Goal: Navigation & Orientation: Find specific page/section

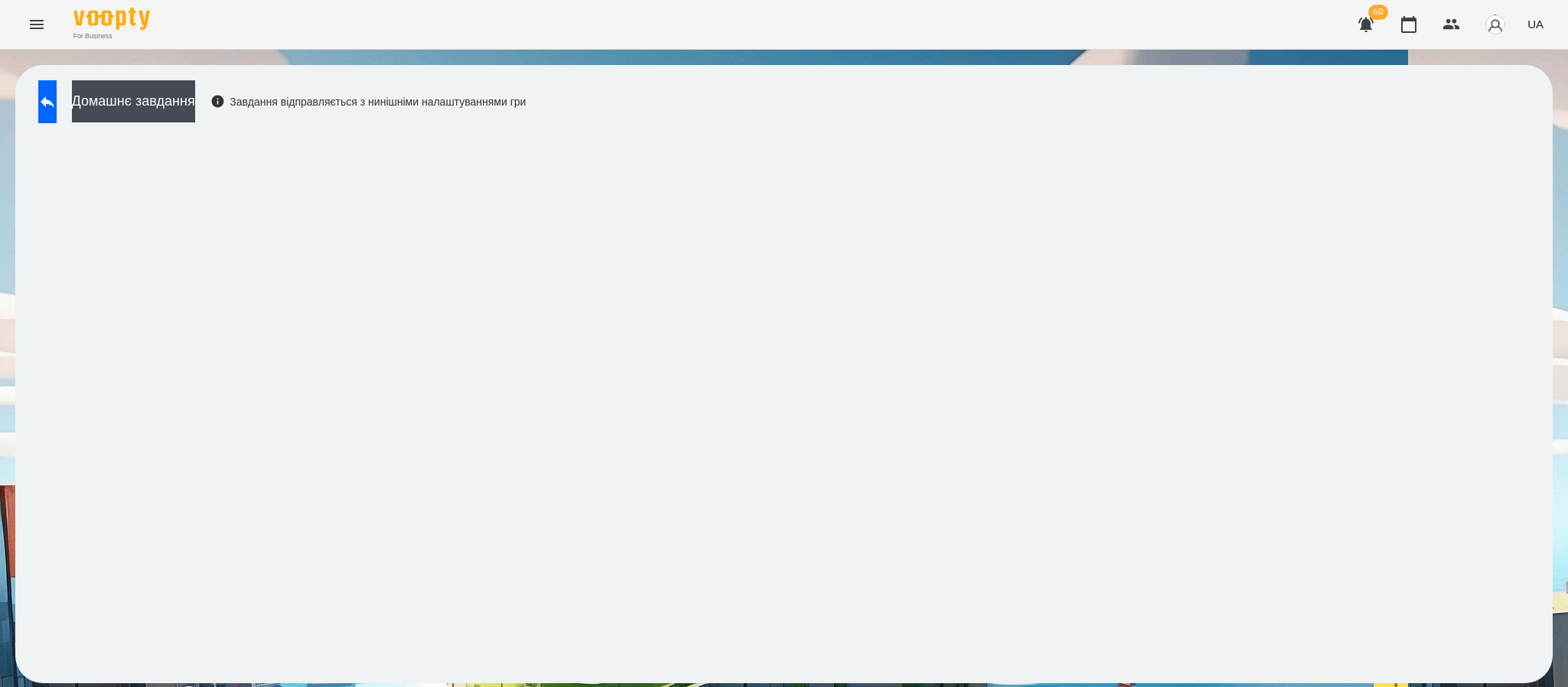
click at [18, 2] on div "For Business 60 UA" at bounding box center [784, 24] width 1568 height 49
click at [37, 24] on icon "Menu" at bounding box center [37, 25] width 14 height 9
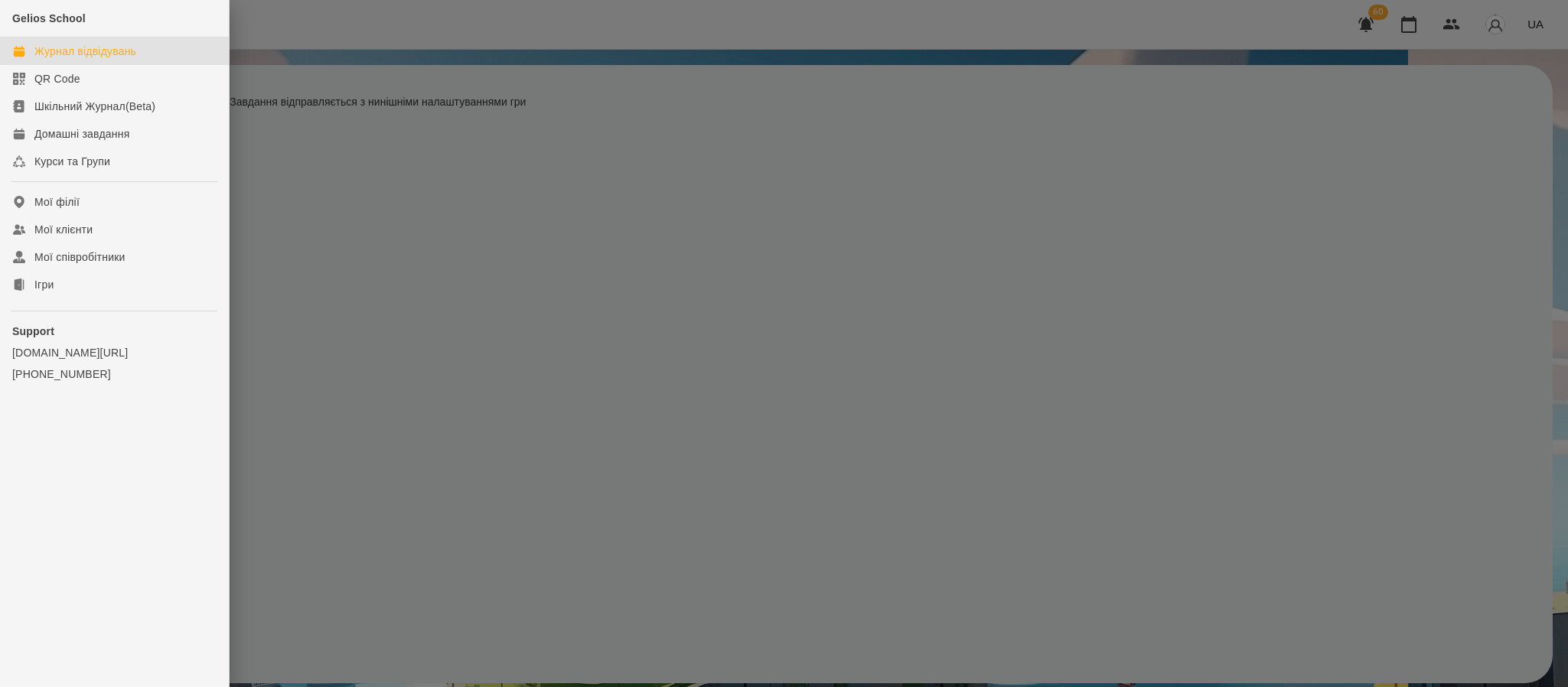
click at [100, 52] on div "Журнал відвідувань" at bounding box center [85, 51] width 102 height 16
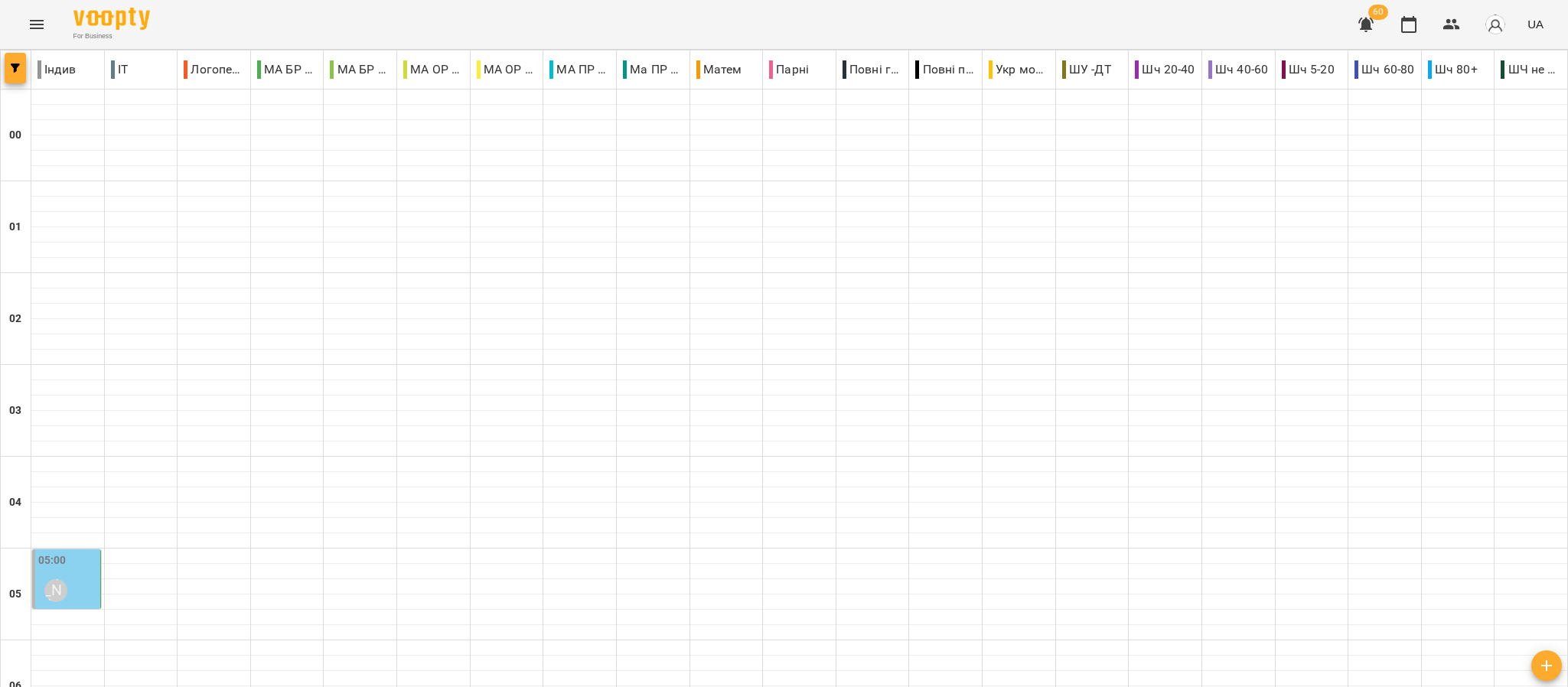
scroll to position [154, 0]
click at [19, 82] on button "button" at bounding box center [16, 68] width 22 height 30
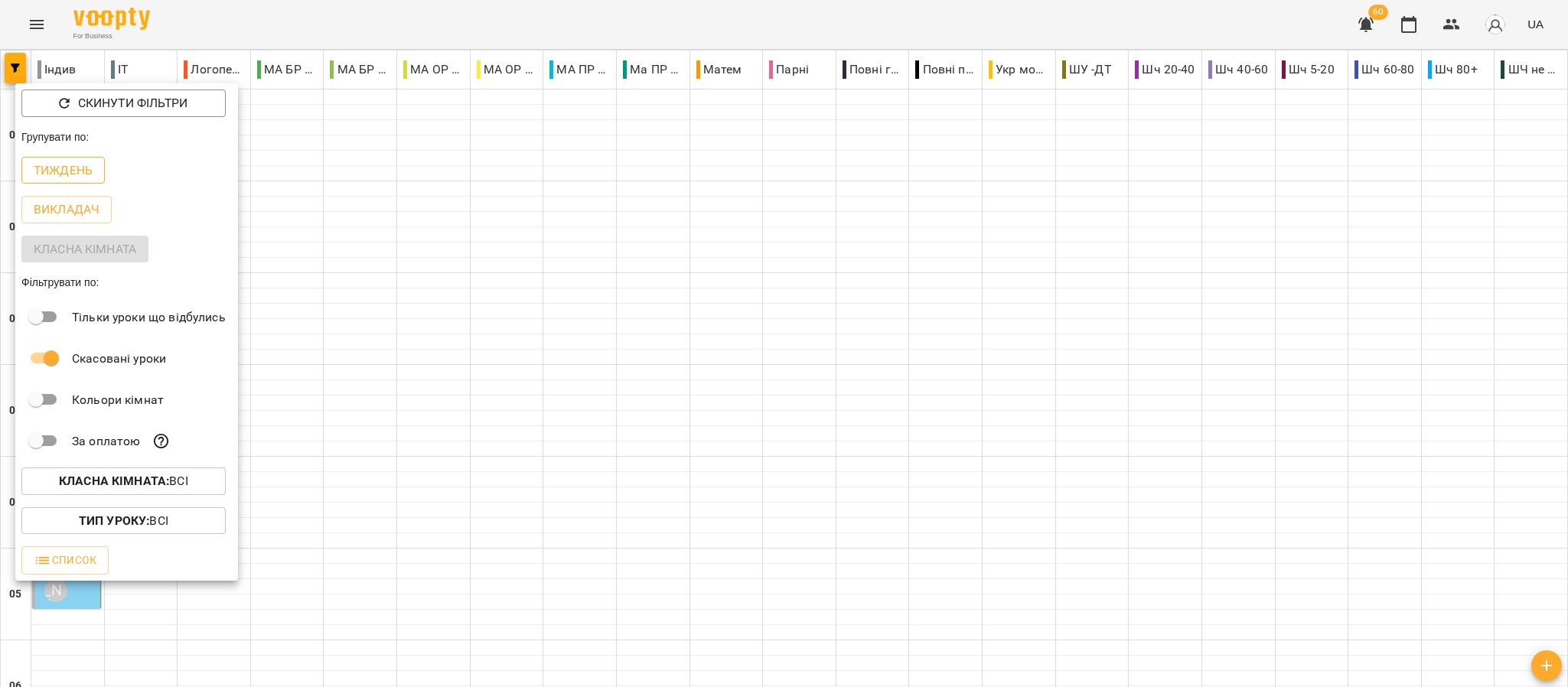
click at [64, 170] on p "Тиждень" at bounding box center [63, 171] width 59 height 19
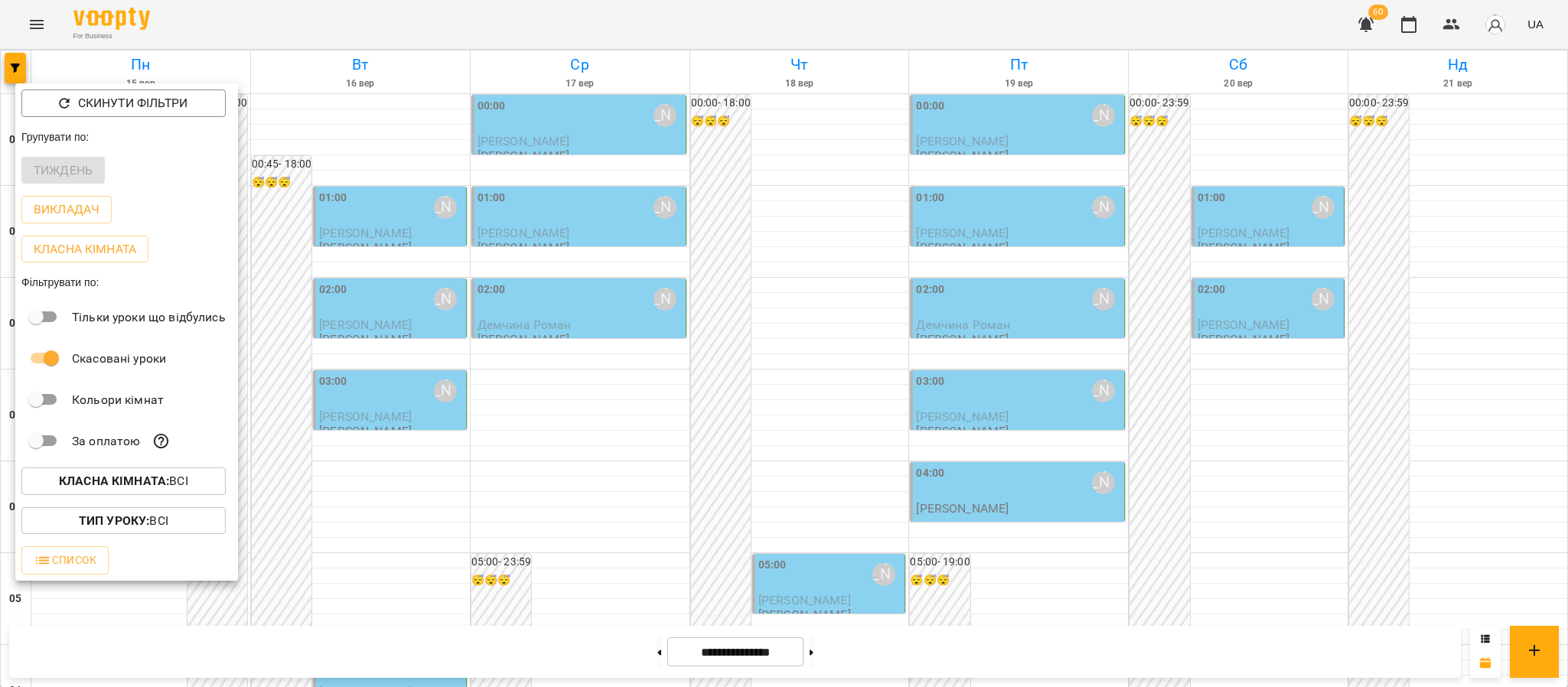
click at [770, 255] on div at bounding box center [784, 344] width 1568 height 687
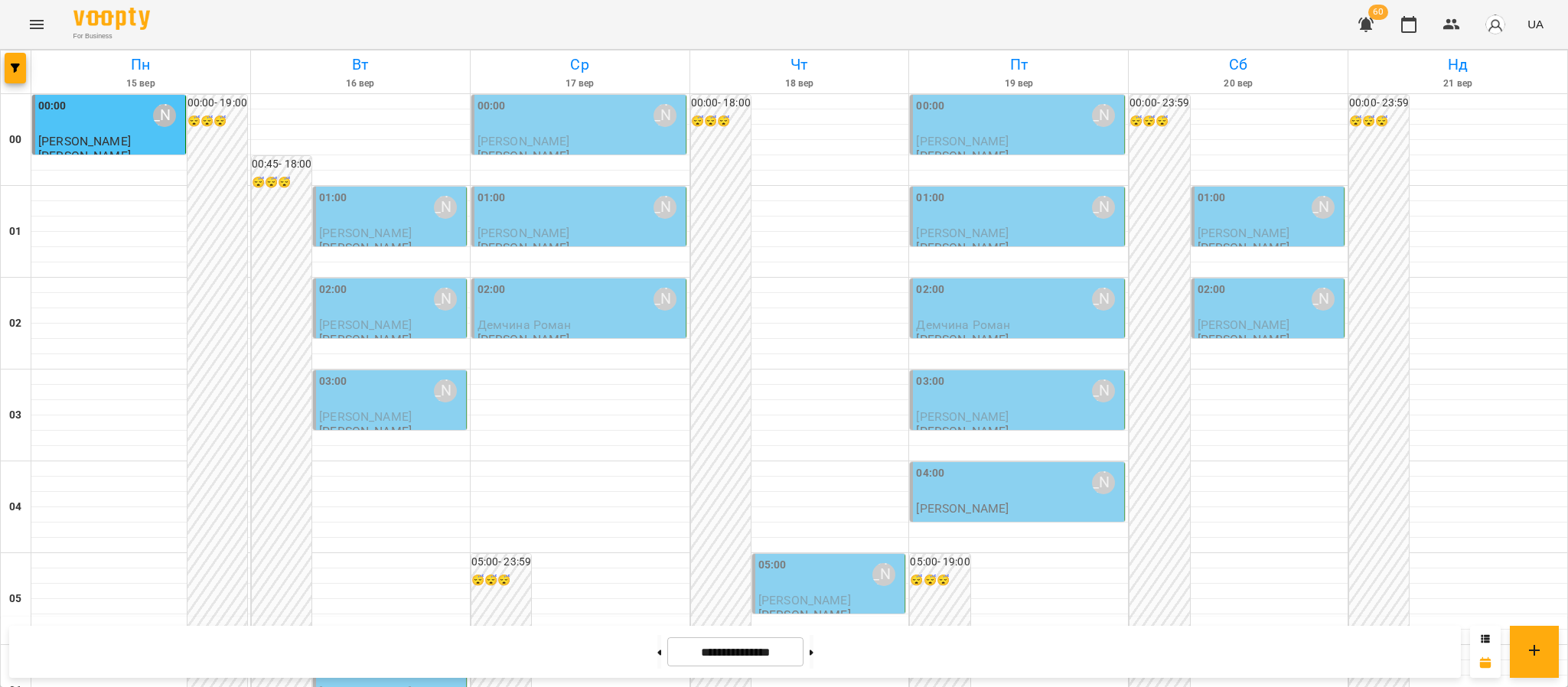
scroll to position [1679, 0]
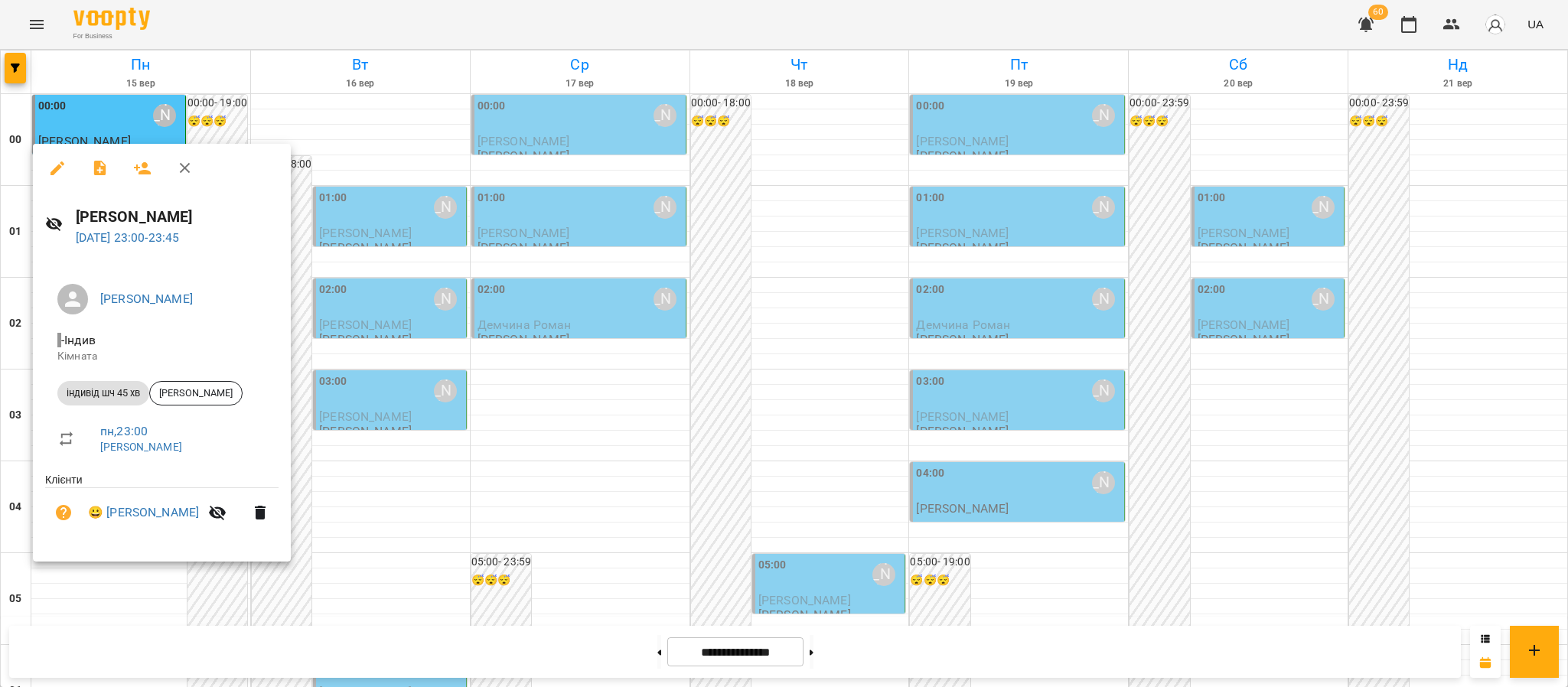
click at [203, 81] on div at bounding box center [784, 344] width 1568 height 687
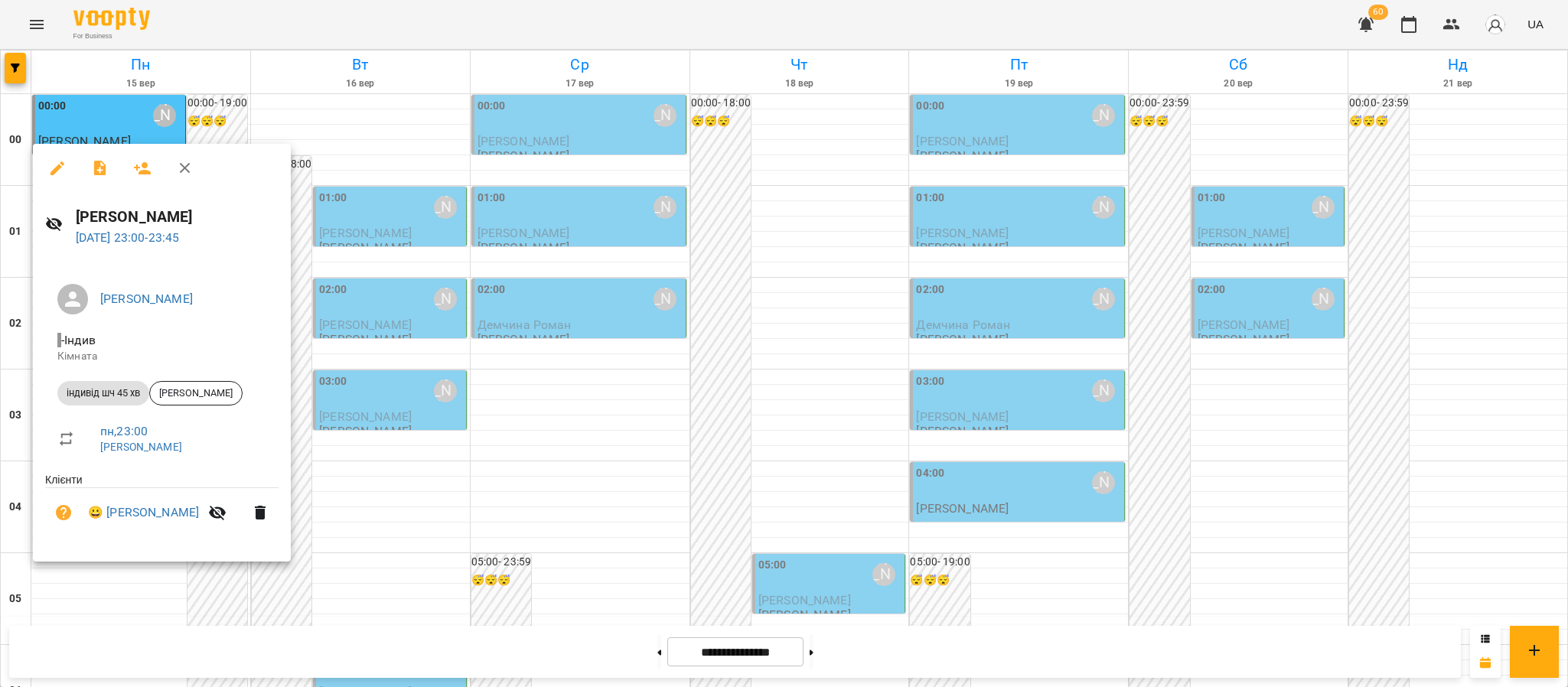
click at [198, 57] on div at bounding box center [784, 344] width 1568 height 687
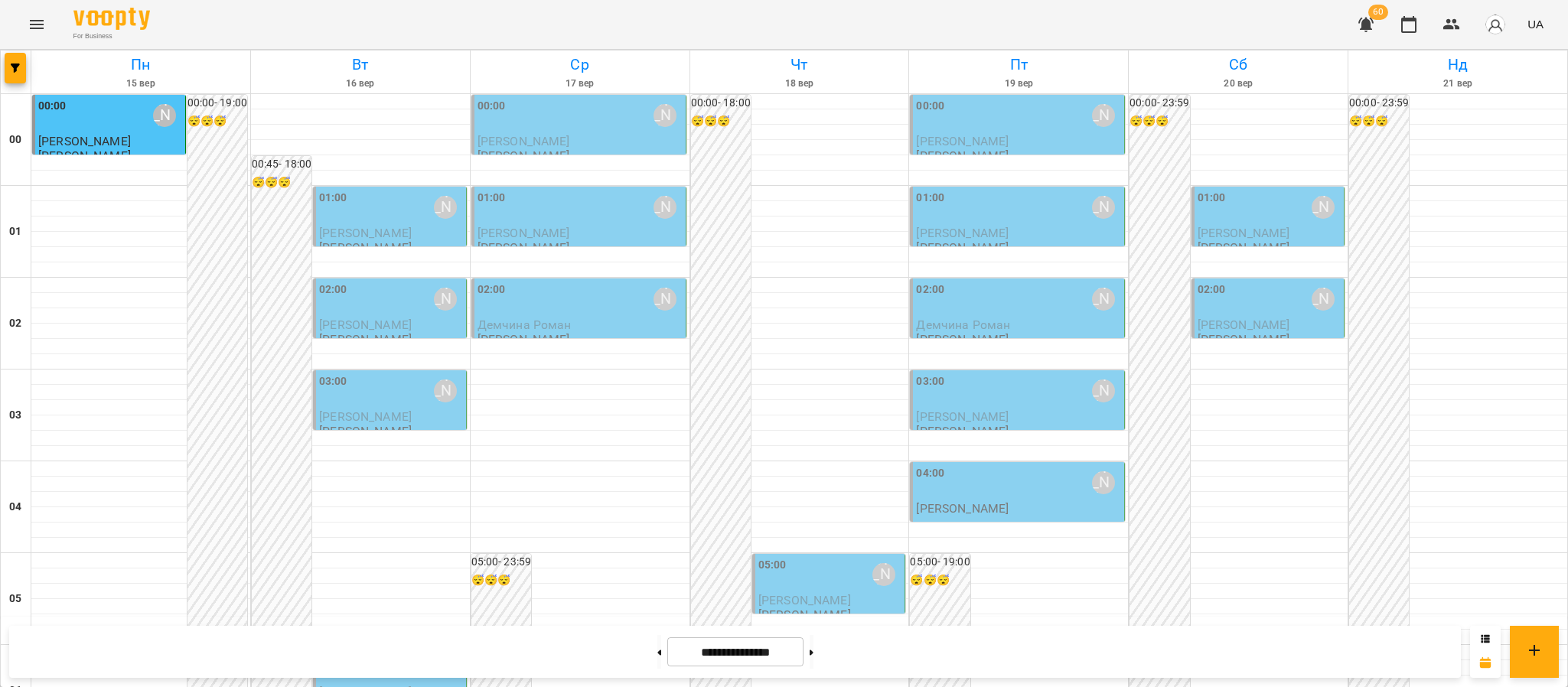
scroll to position [0, 0]
click at [1008, 504] on p "[PERSON_NAME]" at bounding box center [962, 508] width 93 height 13
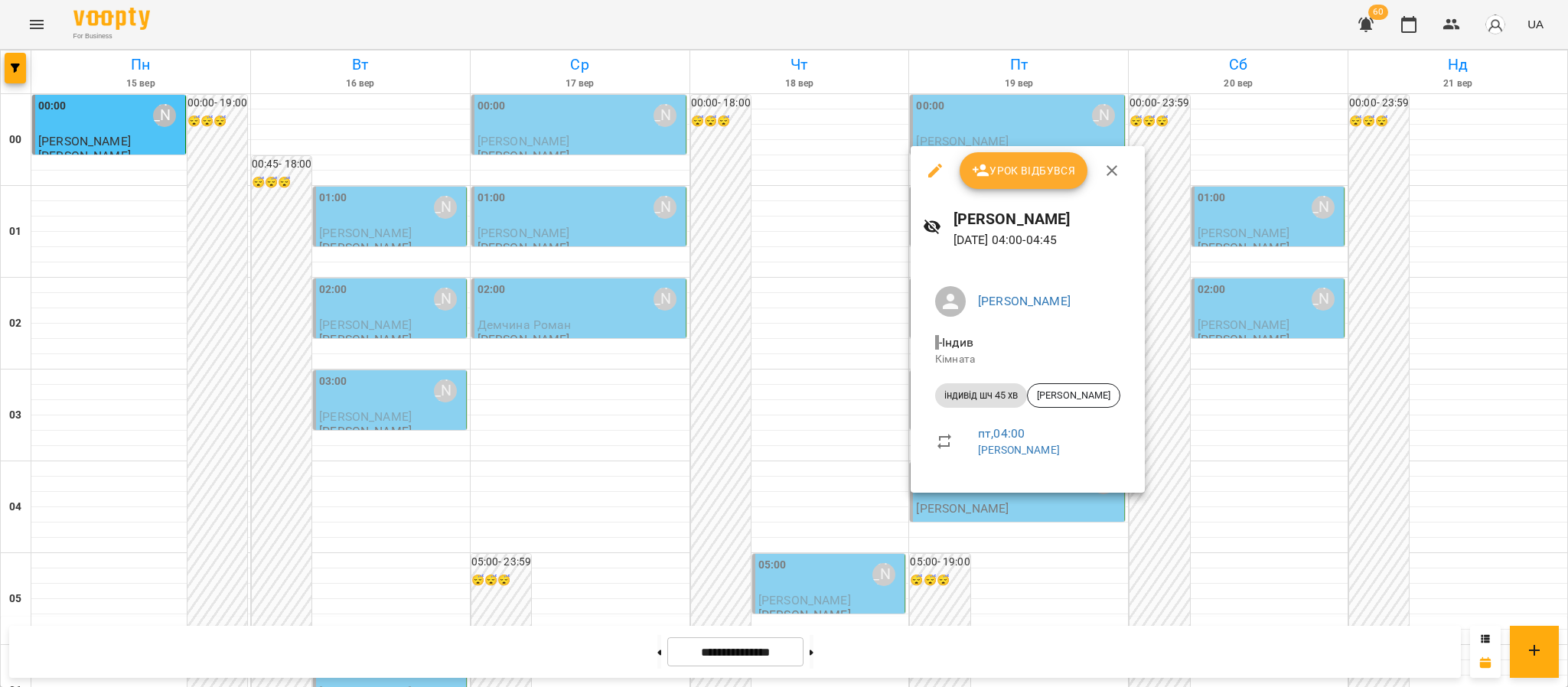
click at [1516, 367] on div at bounding box center [784, 344] width 1568 height 687
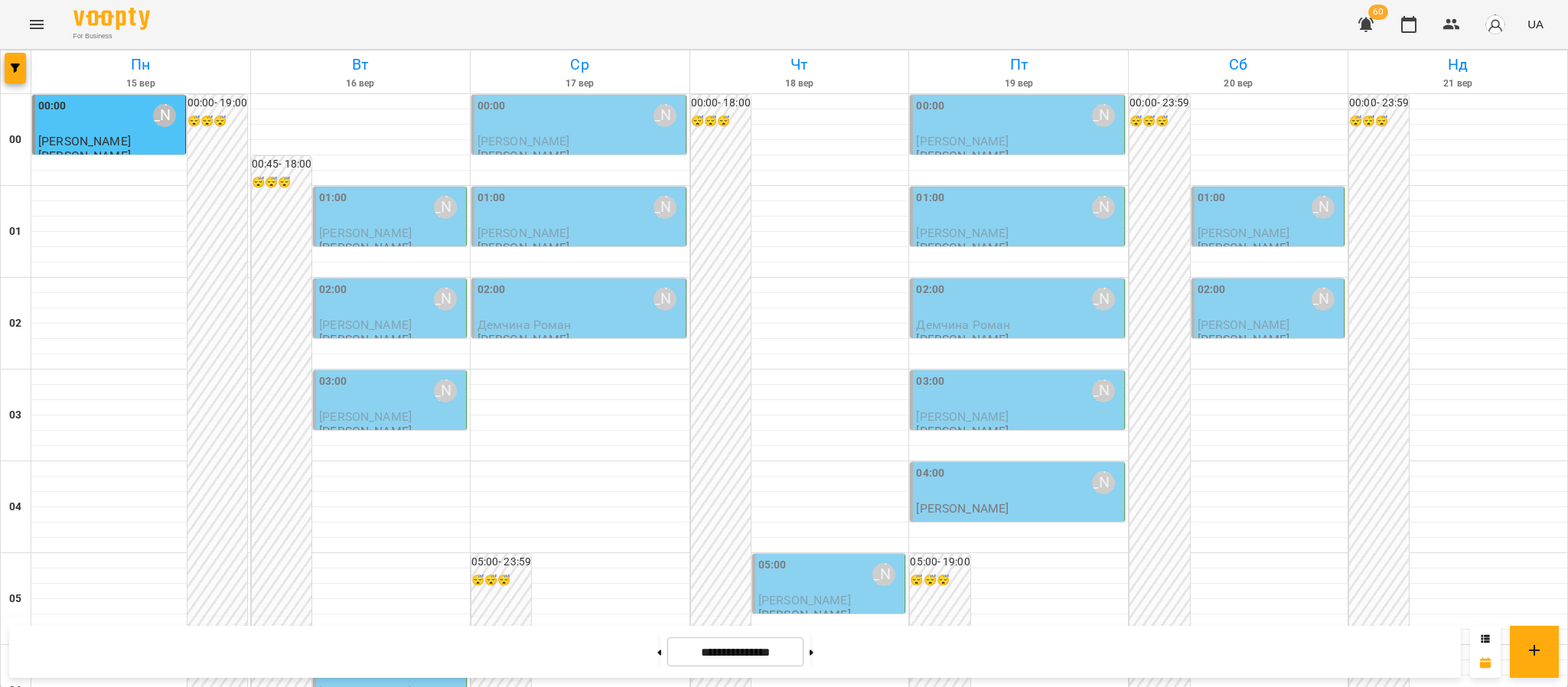
click at [1037, 498] on div "04:00 [PERSON_NAME]" at bounding box center [1018, 482] width 205 height 35
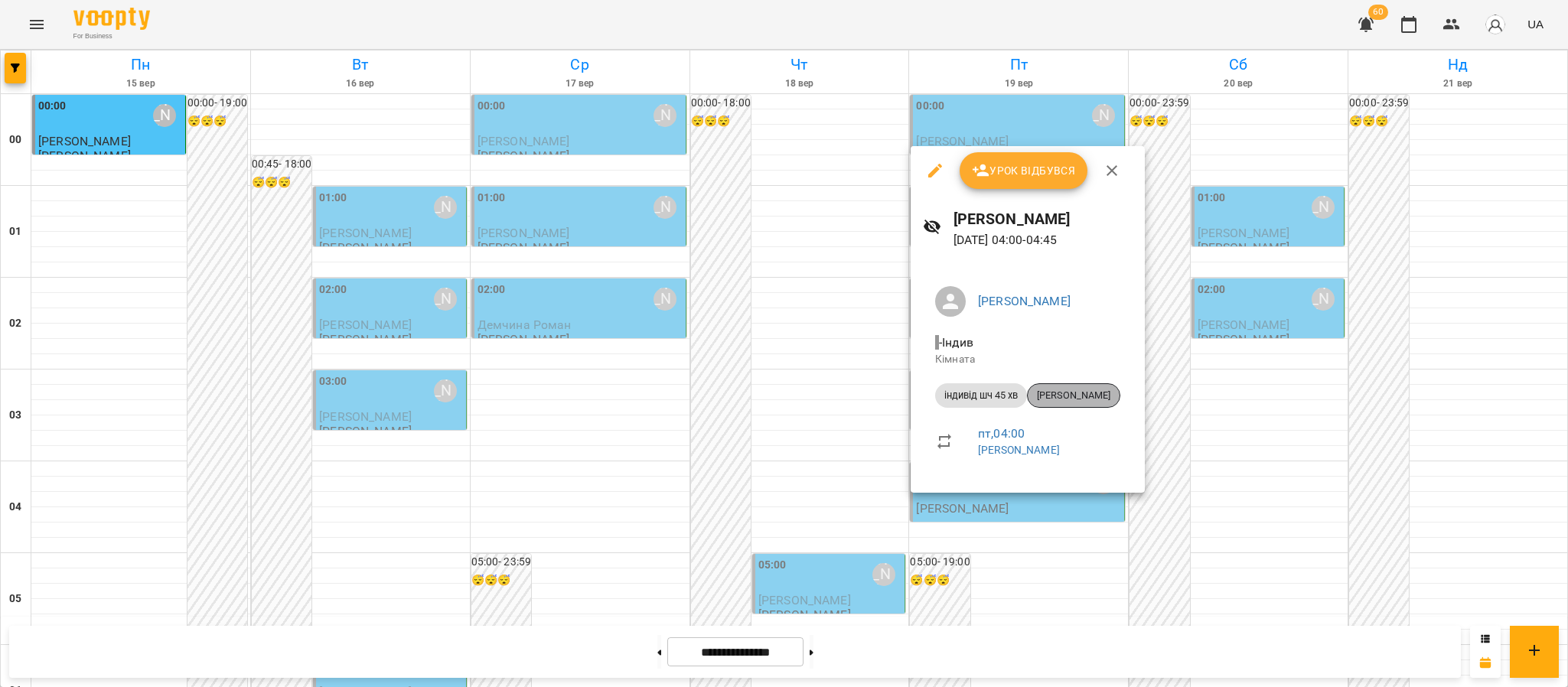
click at [1070, 395] on span "[PERSON_NAME]" at bounding box center [1074, 396] width 92 height 14
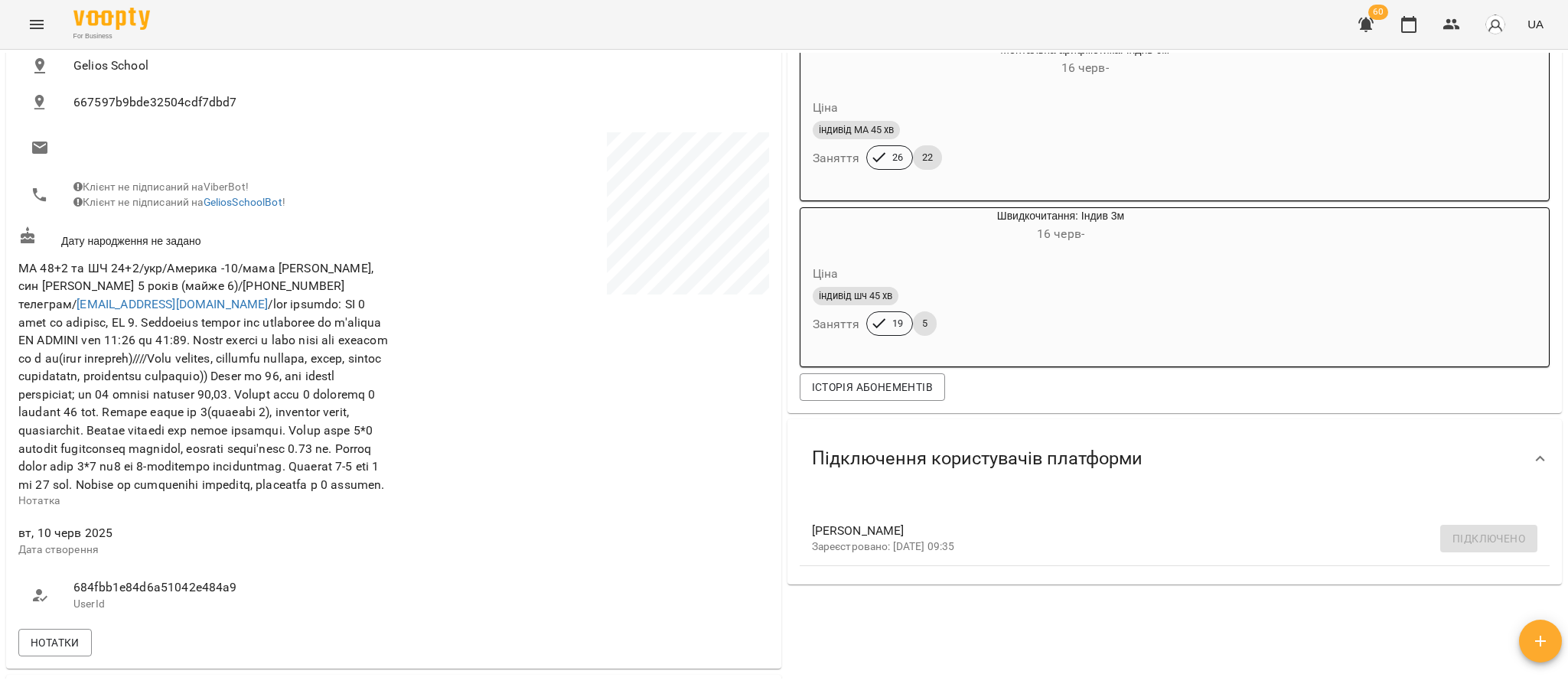
scroll to position [290, 0]
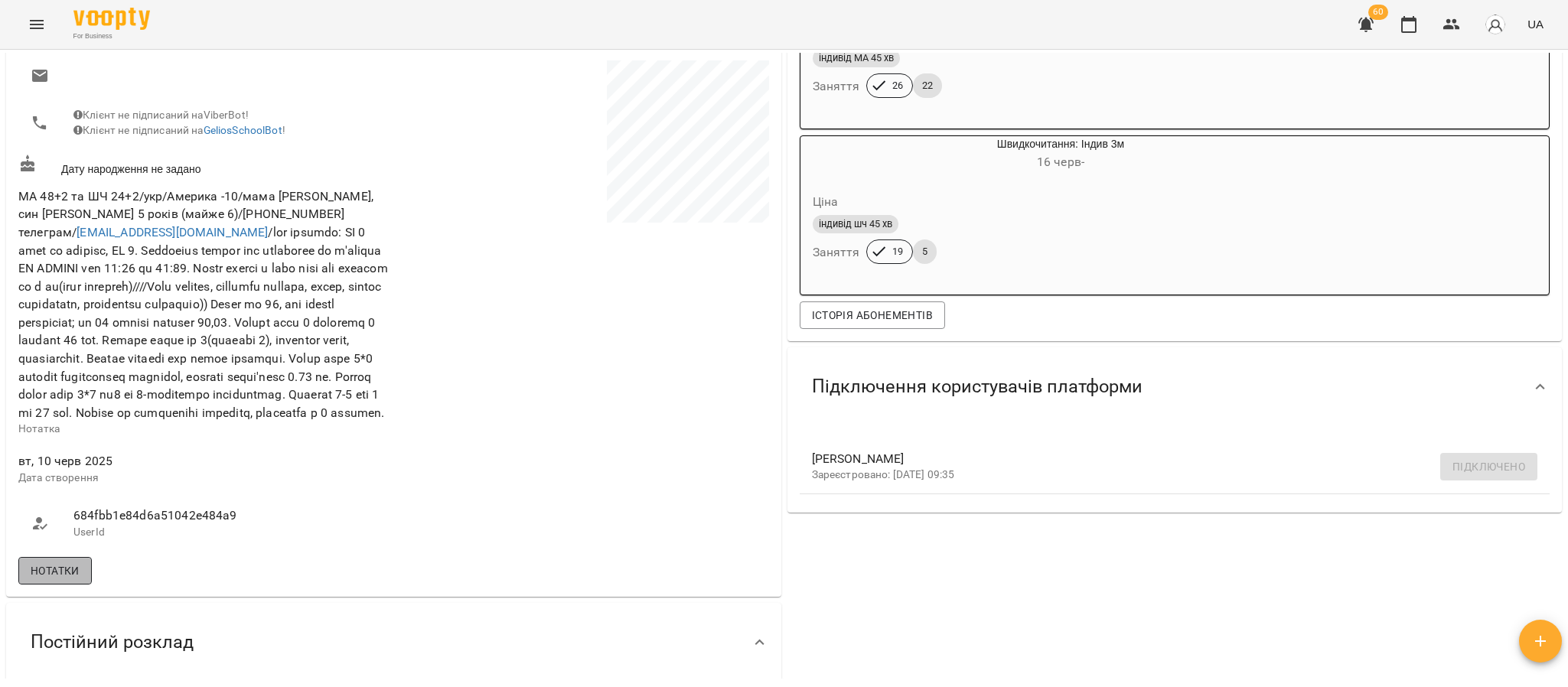
drag, startPoint x: 73, startPoint y: 595, endPoint x: 68, endPoint y: 609, distance: 14.9
click at [68, 584] on button "Нотатки" at bounding box center [55, 570] width 73 height 27
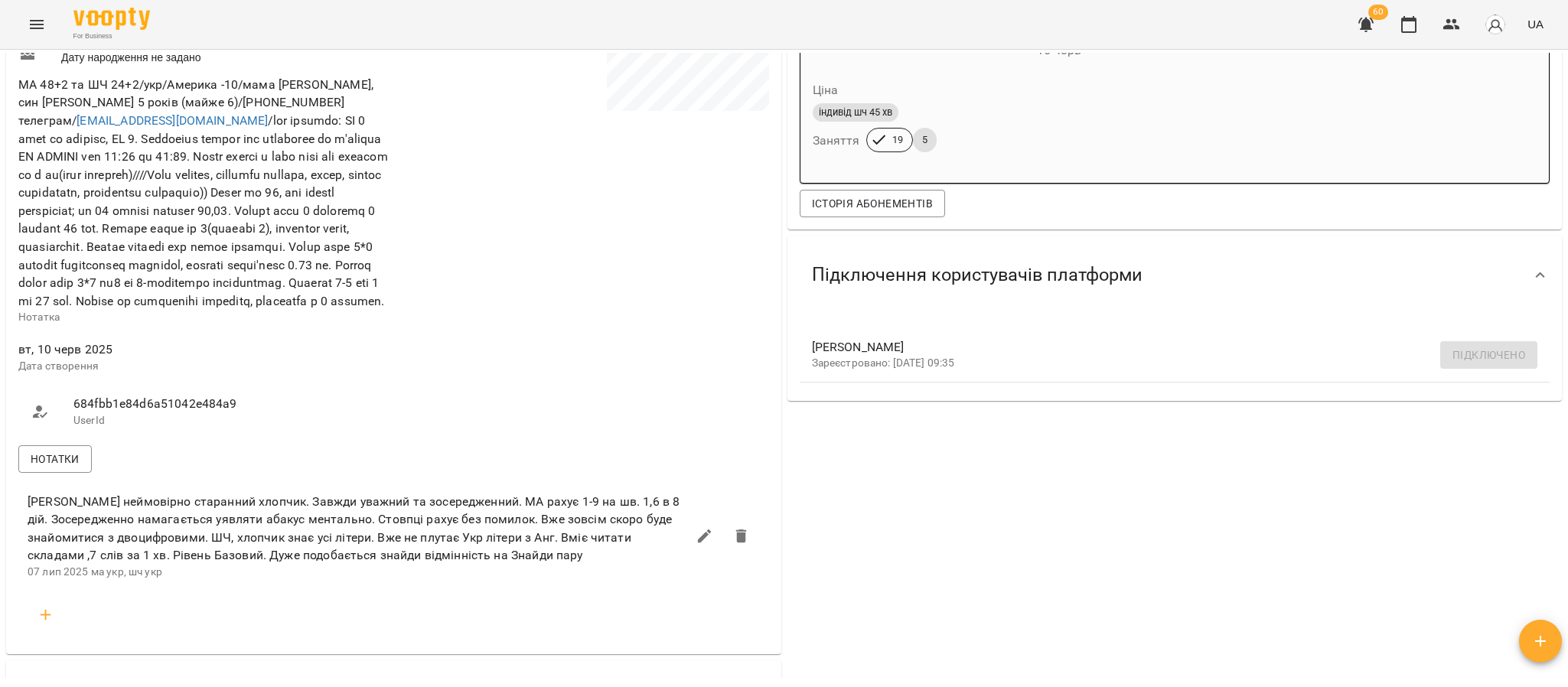
scroll to position [0, 0]
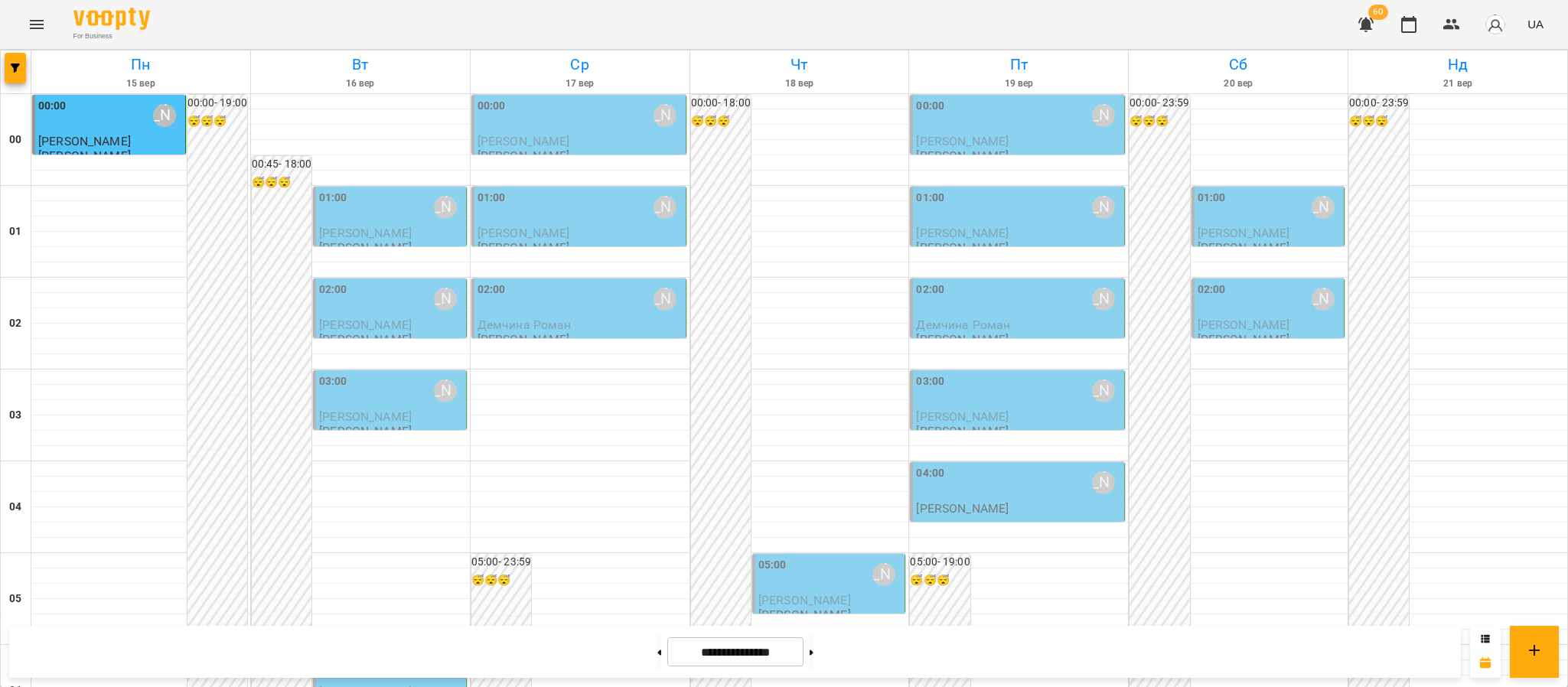
click at [1008, 509] on p "[PERSON_NAME]" at bounding box center [962, 508] width 93 height 13
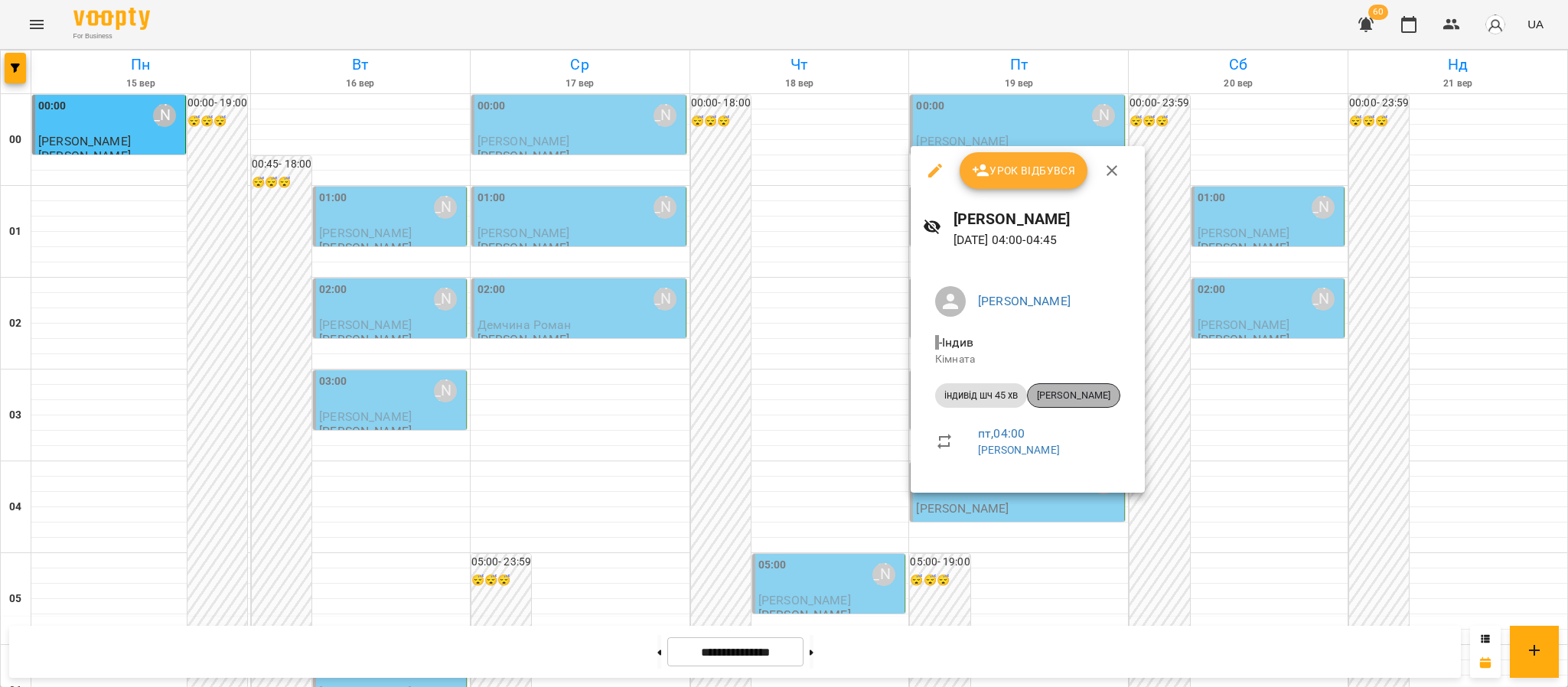
click at [1075, 385] on div "[PERSON_NAME]" at bounding box center [1074, 395] width 93 height 24
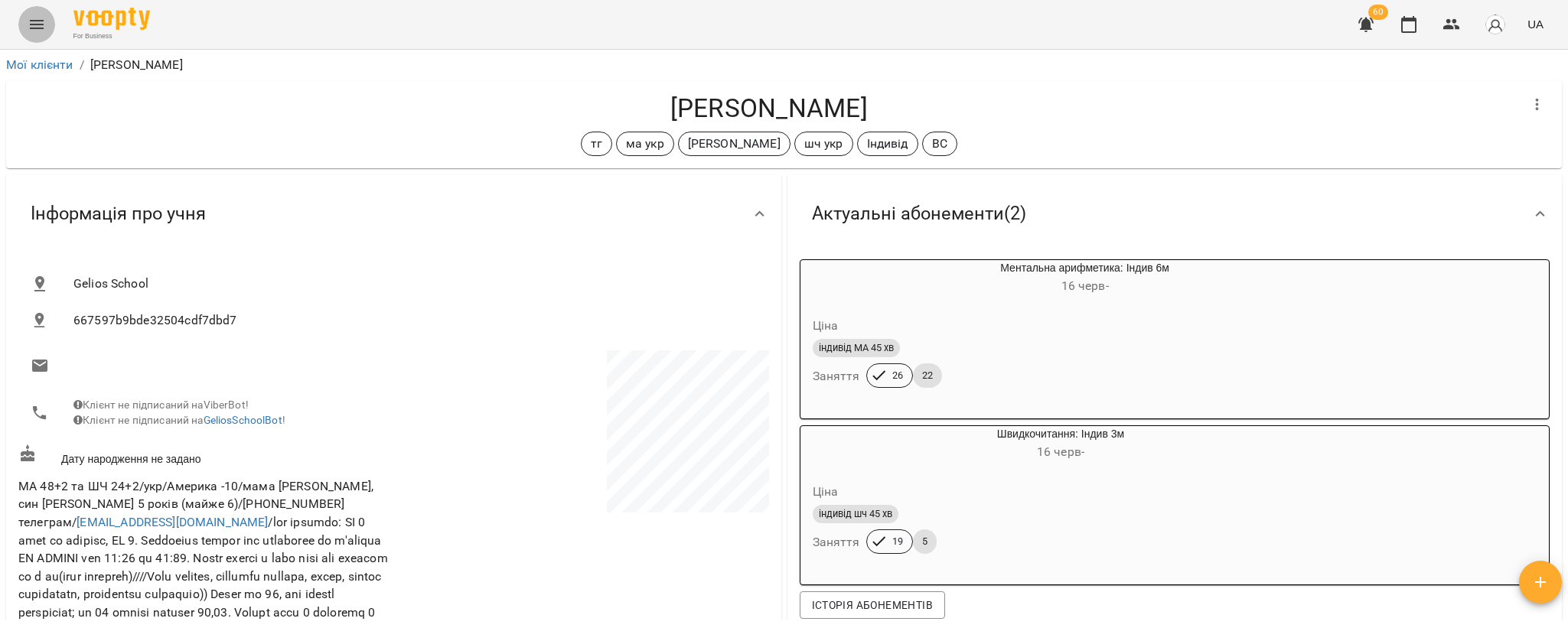
click at [34, 22] on icon "Menu" at bounding box center [37, 25] width 19 height 19
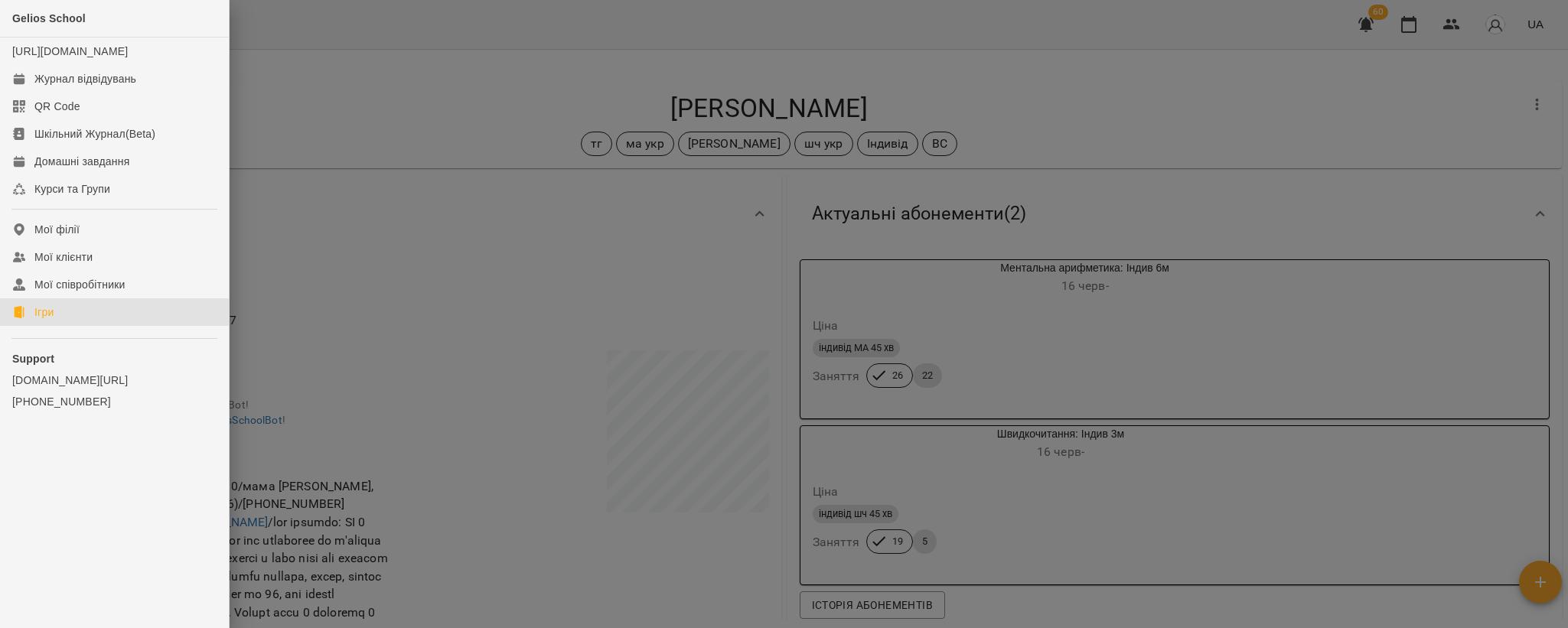
click at [91, 326] on link "Ігри" at bounding box center [114, 312] width 229 height 27
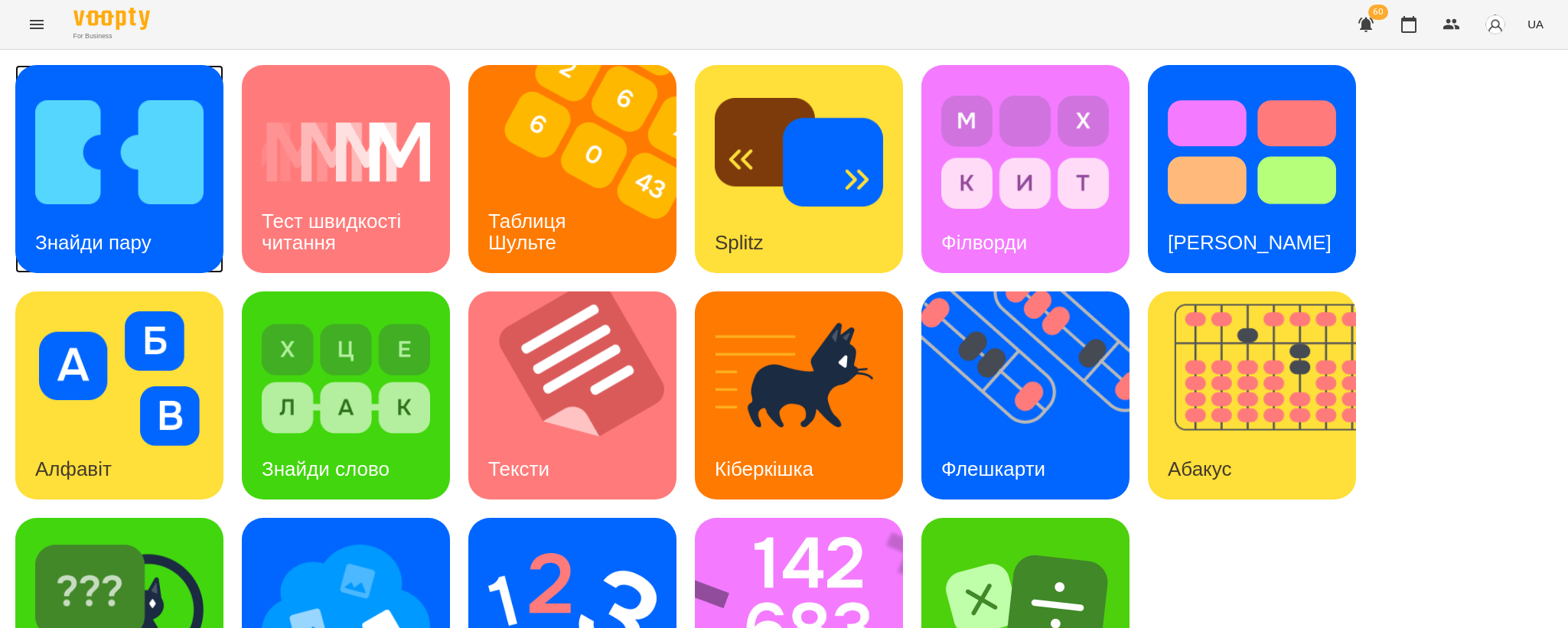
click at [65, 204] on img at bounding box center [119, 152] width 169 height 134
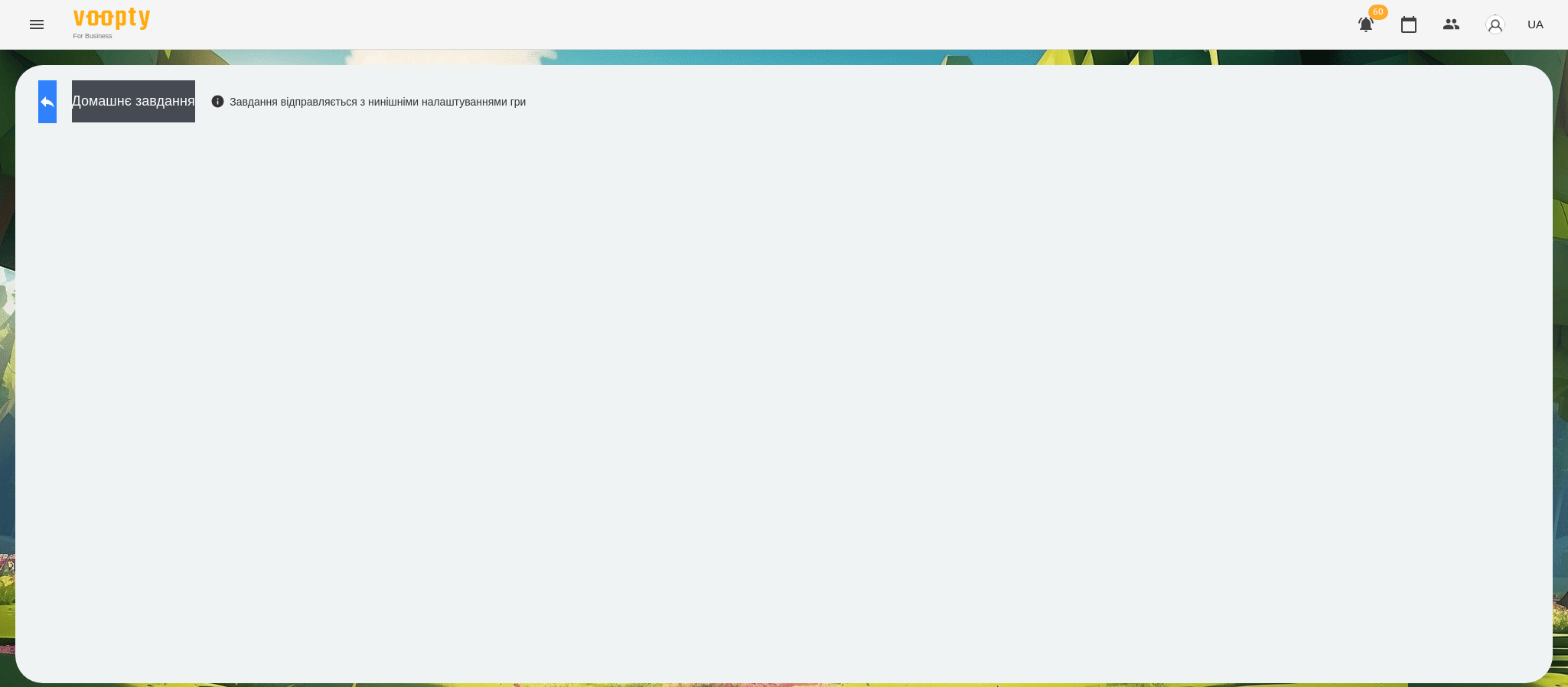
click at [57, 83] on button at bounding box center [47, 101] width 19 height 43
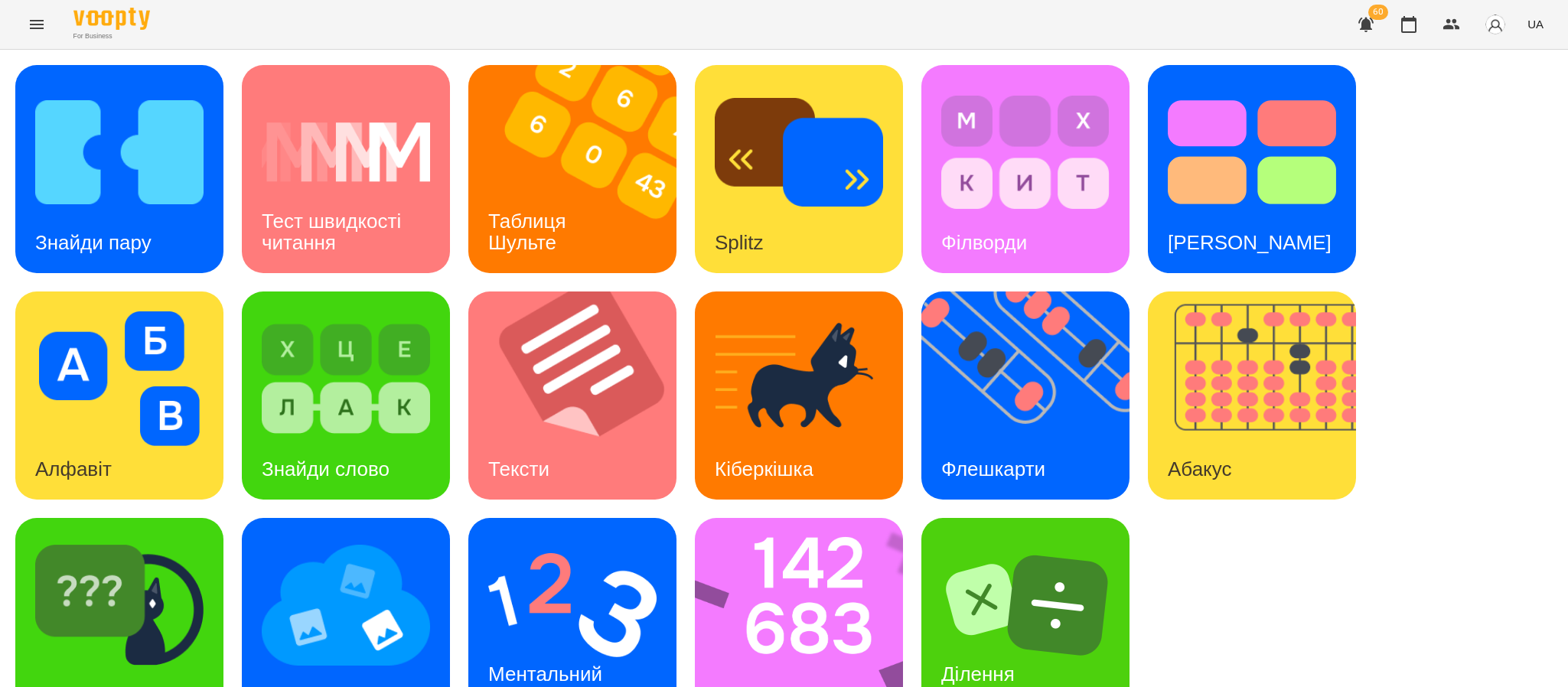
scroll to position [54, 0]
click at [346, 538] on img at bounding box center [346, 605] width 169 height 134
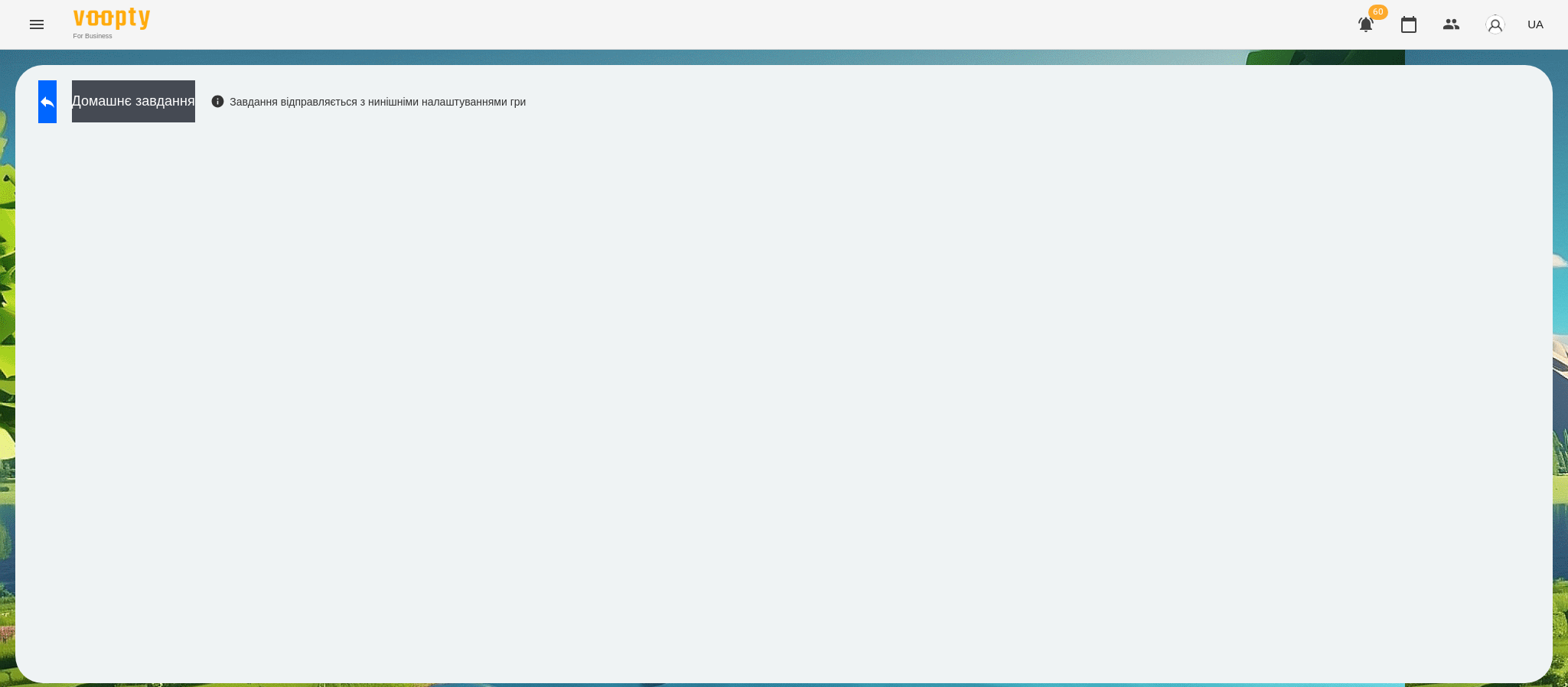
click at [34, 24] on icon "Menu" at bounding box center [37, 25] width 14 height 9
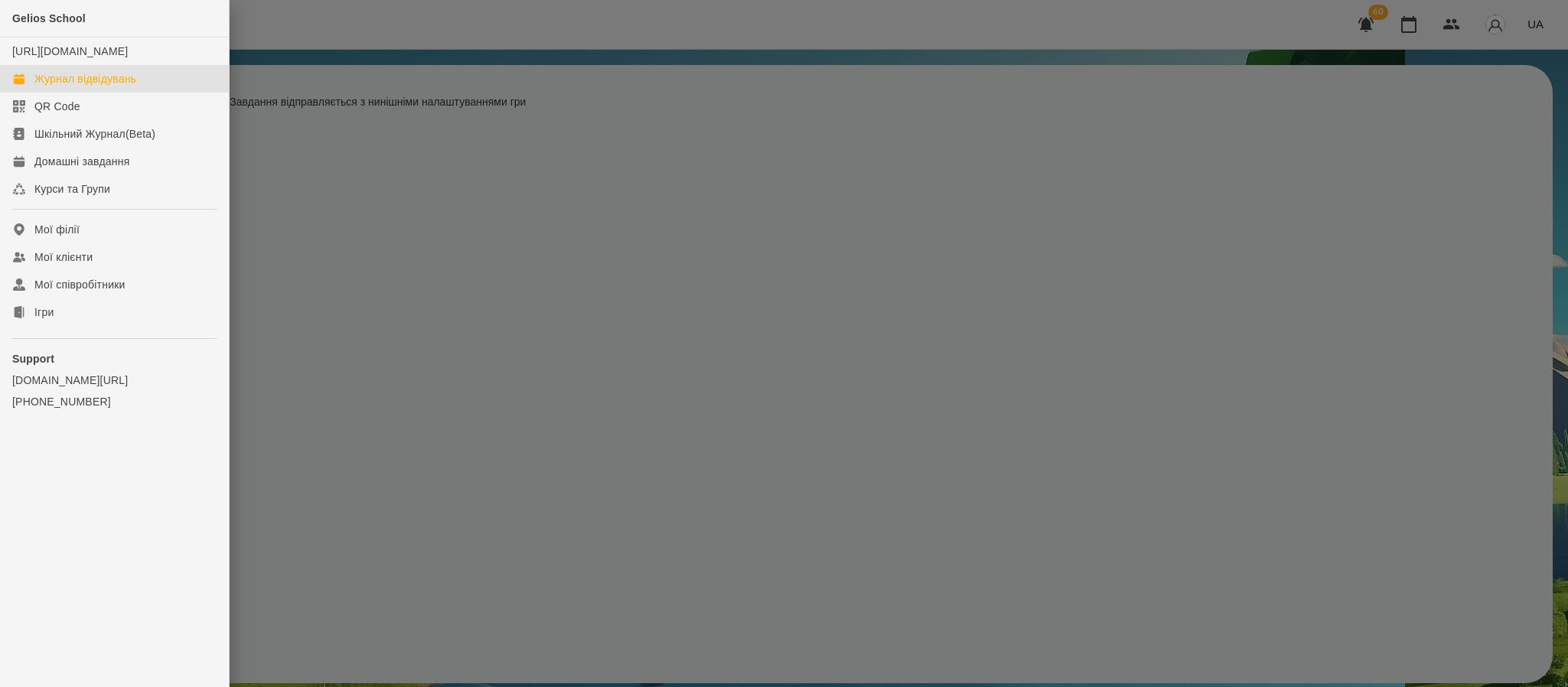
click at [126, 86] on div "Журнал відвідувань" at bounding box center [85, 79] width 102 height 16
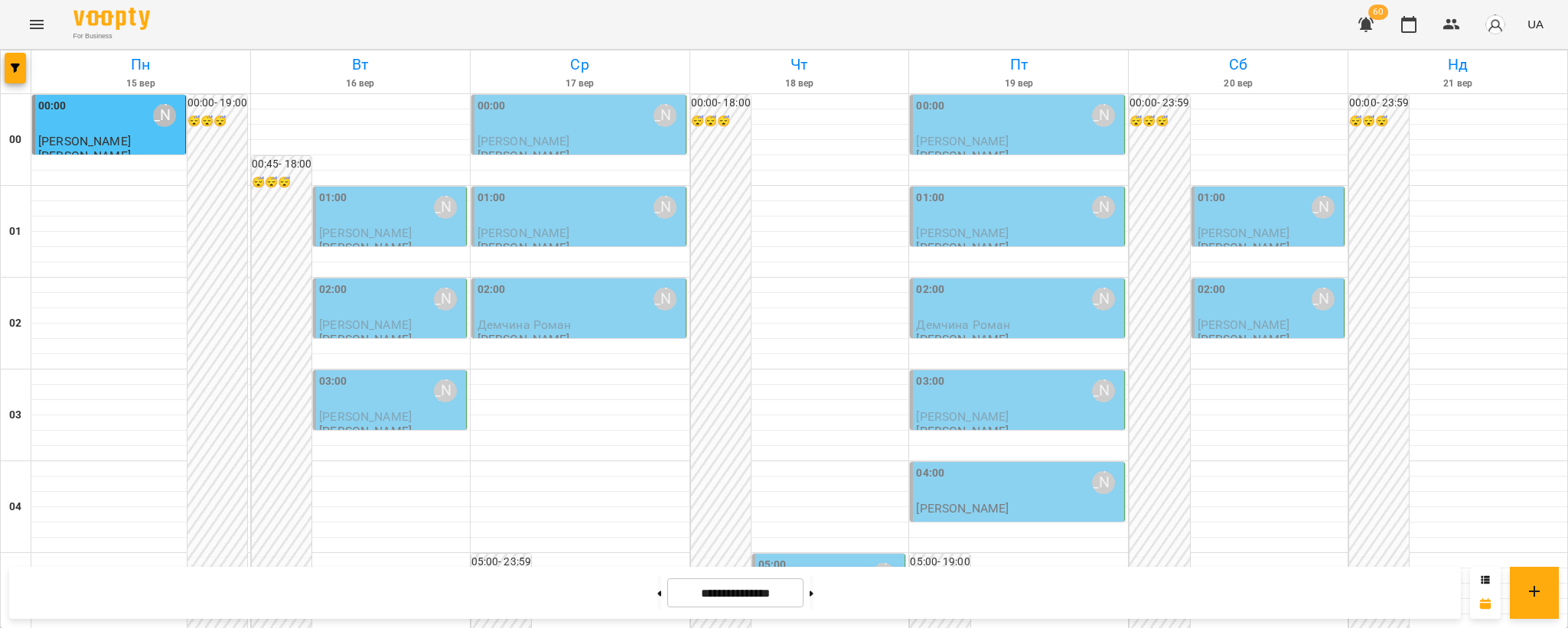
click at [30, 26] on icon "Menu" at bounding box center [37, 25] width 19 height 19
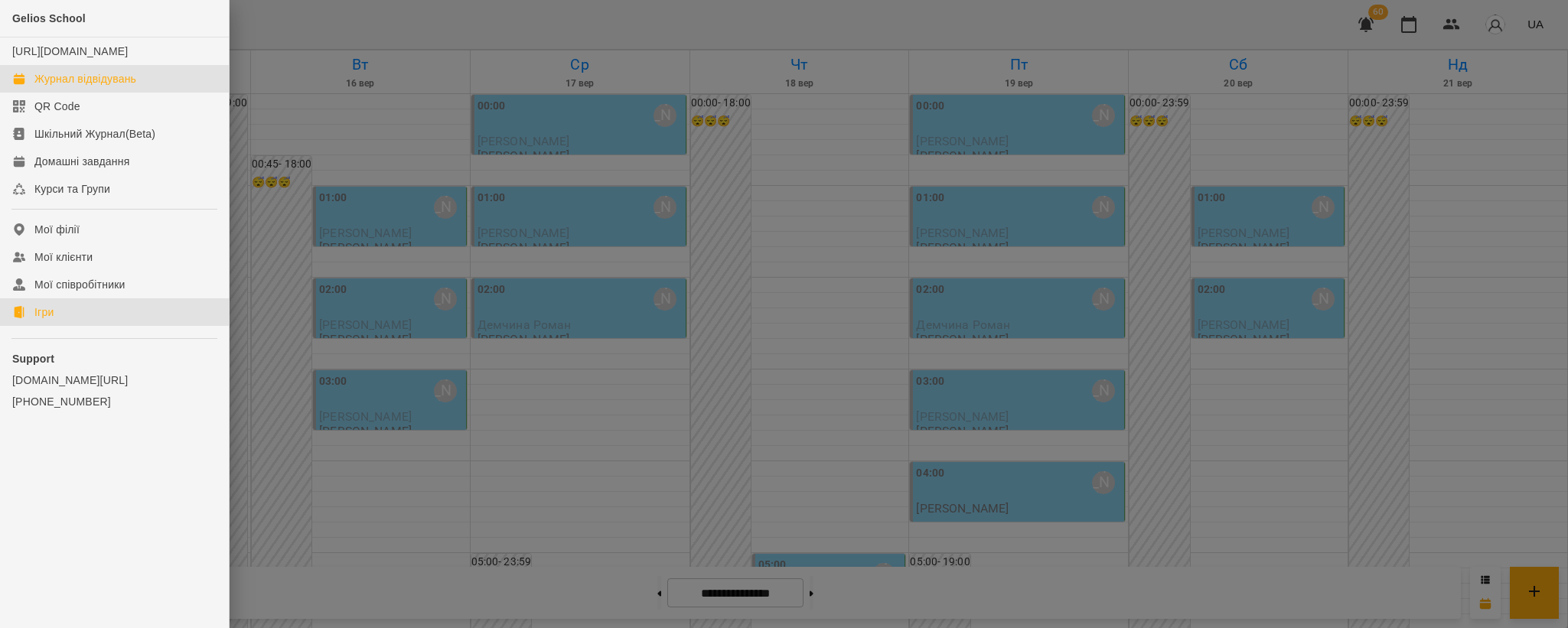
click at [61, 326] on link "Ігри" at bounding box center [114, 312] width 229 height 27
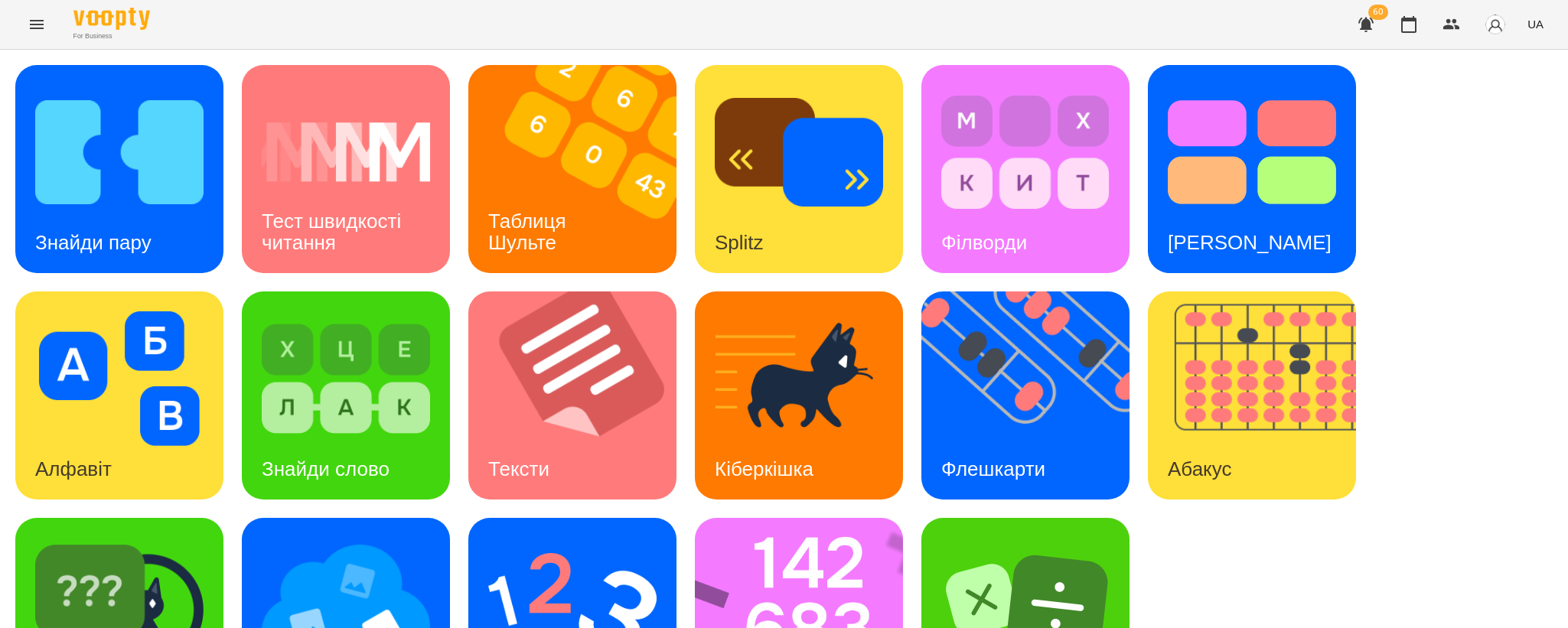
scroll to position [12, 0]
click at [132, 171] on img at bounding box center [119, 152] width 169 height 134
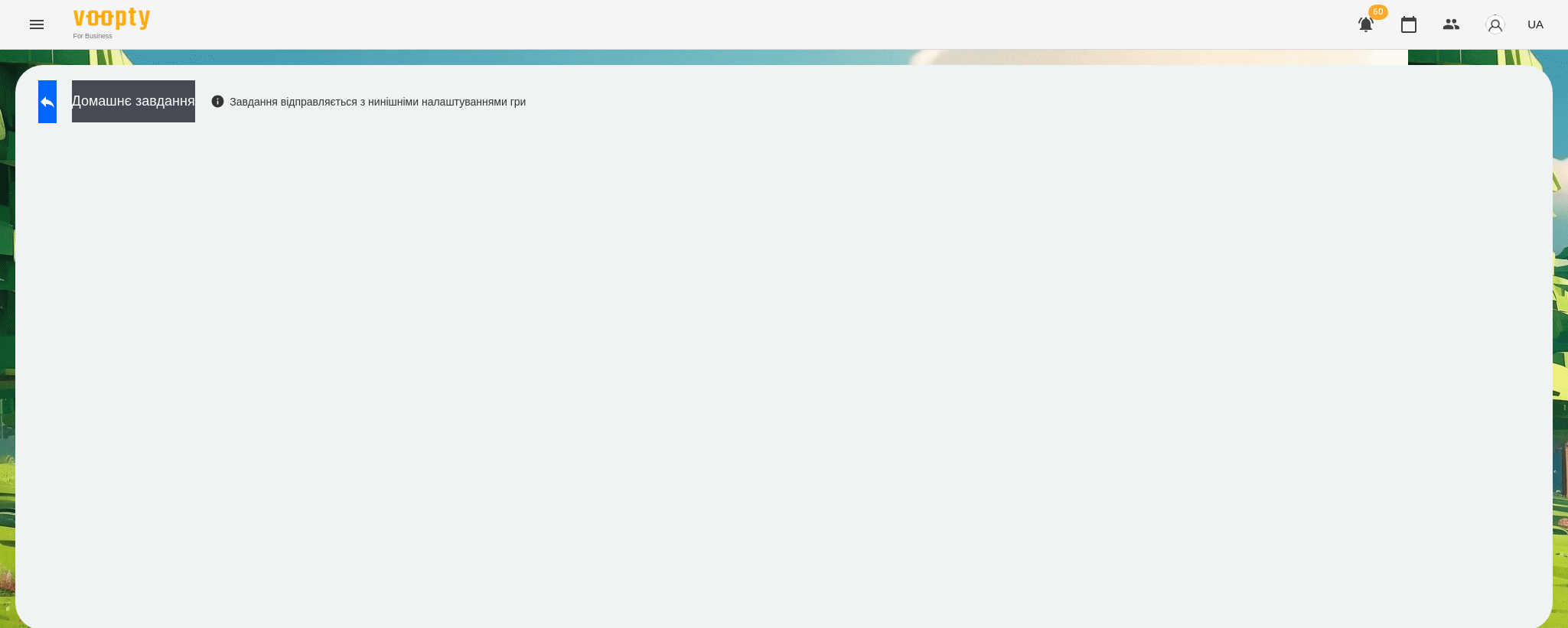
scroll to position [2, 0]
